Goal: Task Accomplishment & Management: Use online tool/utility

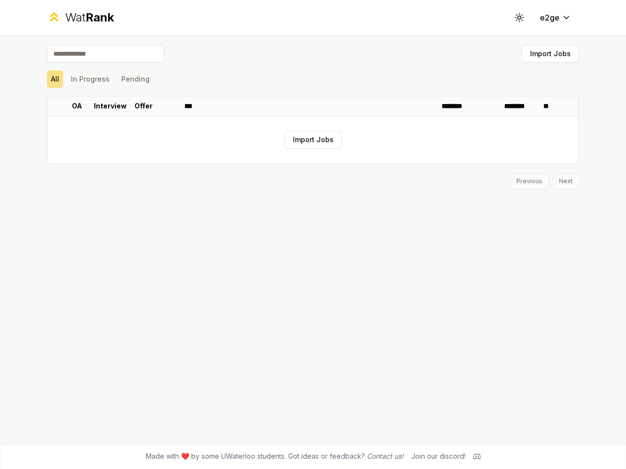
click at [519, 18] on icon at bounding box center [518, 17] width 9 height 9
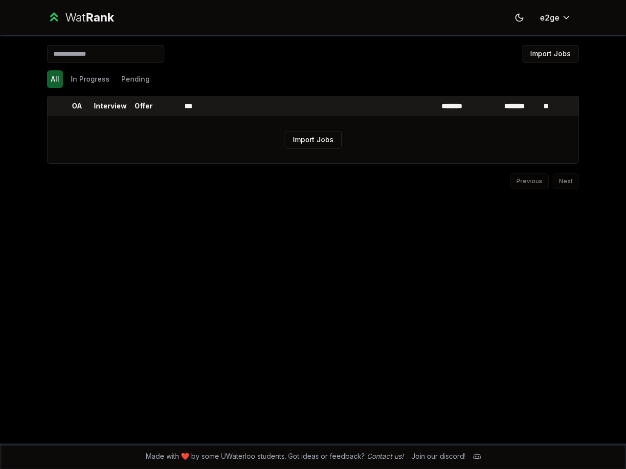
click at [550, 54] on button "Import Jobs" at bounding box center [549, 54] width 57 height 18
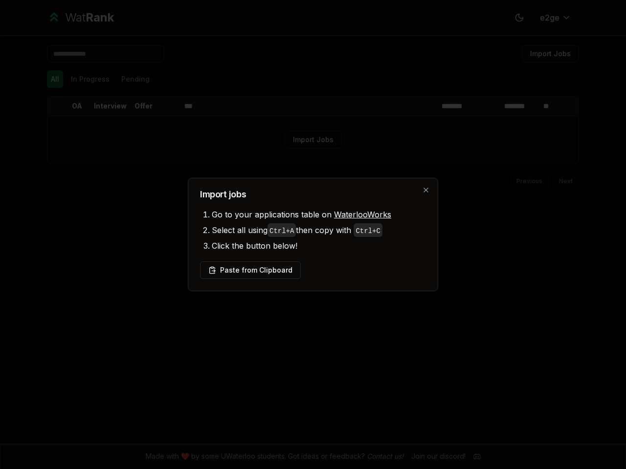
click at [55, 79] on div at bounding box center [313, 234] width 626 height 469
click at [90, 79] on div at bounding box center [313, 234] width 626 height 469
click at [135, 79] on button "Pending" at bounding box center [135, 79] width 36 height 18
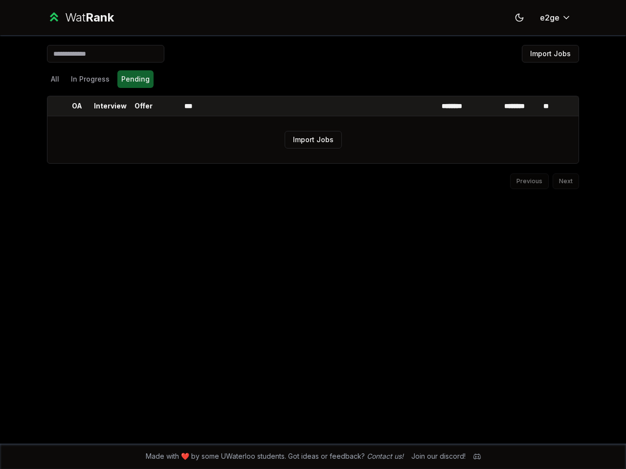
click at [55, 106] on th at bounding box center [55, 106] width 16 height 20
click at [77, 106] on p "OA" at bounding box center [77, 106] width 10 height 10
click at [110, 106] on p "Interview" at bounding box center [110, 106] width 33 height 10
click at [143, 106] on p "Offer" at bounding box center [143, 106] width 18 height 10
click at [169, 106] on th at bounding box center [168, 106] width 23 height 20
